Goal: Task Accomplishment & Management: Complete application form

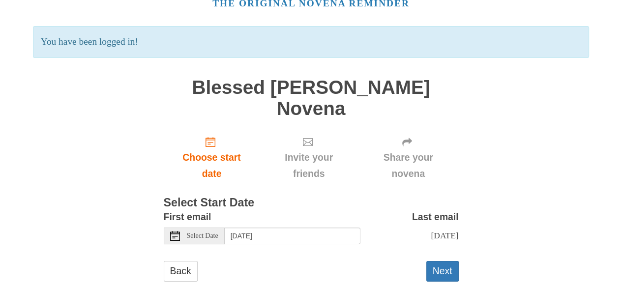
scroll to position [52, 0]
click at [176, 231] on use at bounding box center [175, 236] width 10 height 10
click at [441, 261] on button "Next" at bounding box center [442, 271] width 32 height 20
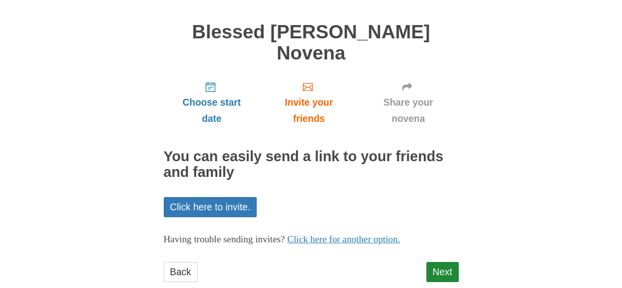
scroll to position [61, 0]
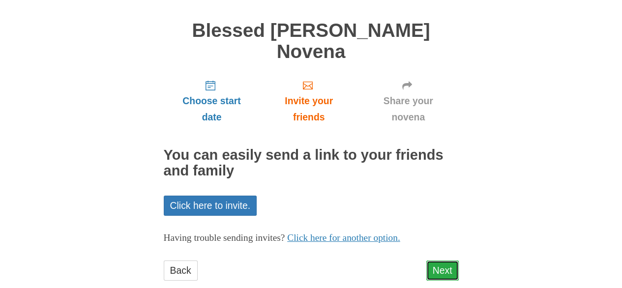
click at [440, 261] on link "Next" at bounding box center [442, 271] width 32 height 20
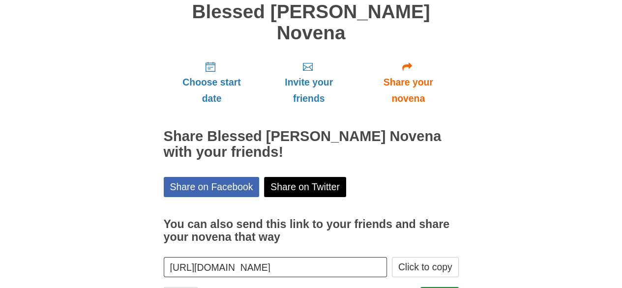
scroll to position [106, 0]
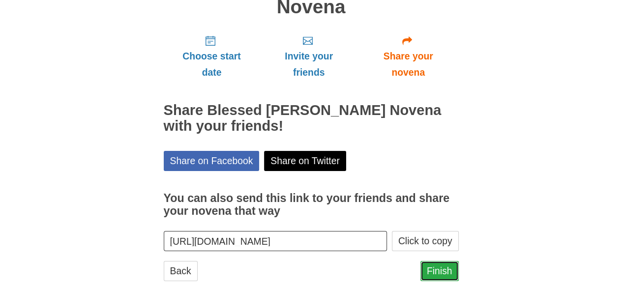
click at [439, 261] on link "Finish" at bounding box center [439, 271] width 38 height 20
